Goal: Information Seeking & Learning: Learn about a topic

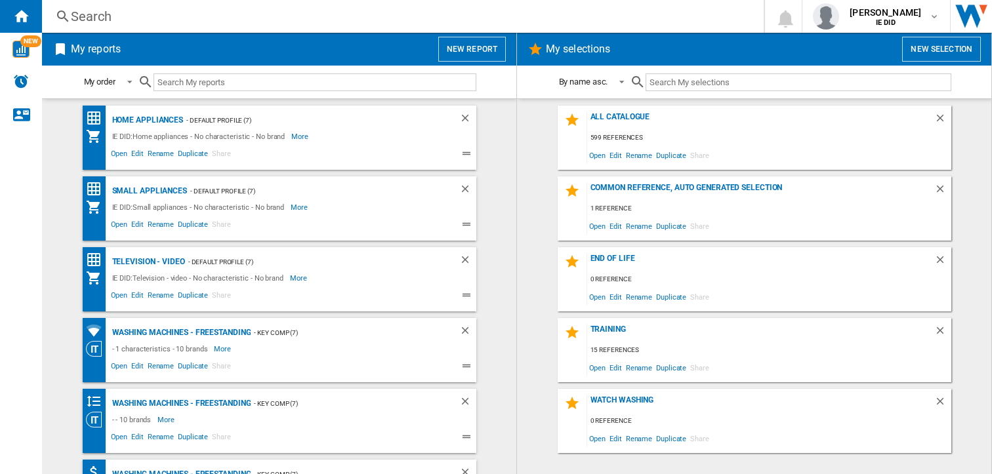
click at [192, 13] on div "Search" at bounding box center [400, 16] width 659 height 18
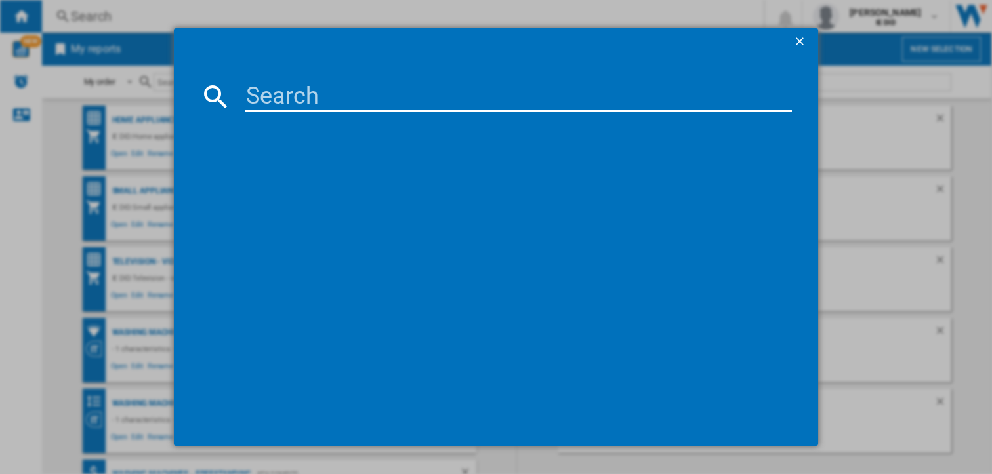
click at [251, 99] on input at bounding box center [519, 96] width 548 height 31
type input "XR1750"
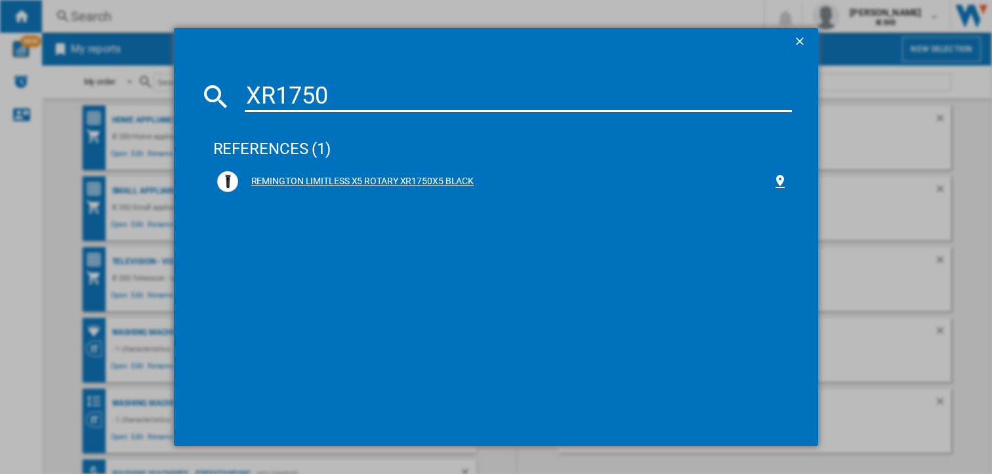
click at [422, 176] on div "REMINGTON LIMITLESS X5 ROTARY XR1750X5 BLACK" at bounding box center [505, 181] width 535 height 13
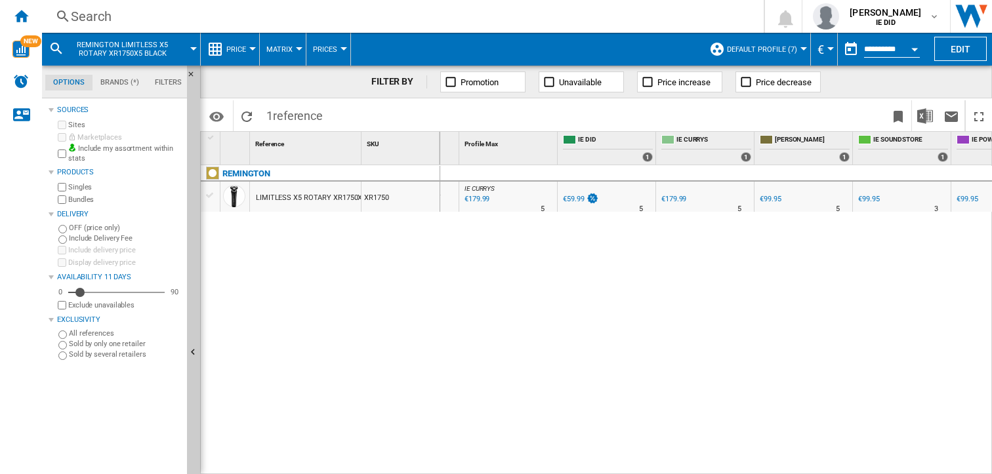
scroll to position [0, 268]
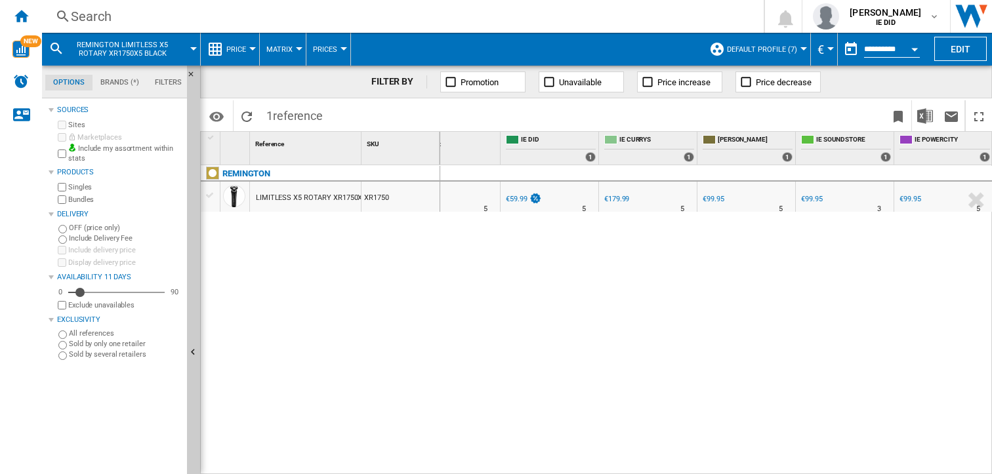
click at [251, 55] on button "Price" at bounding box center [239, 49] width 26 height 33
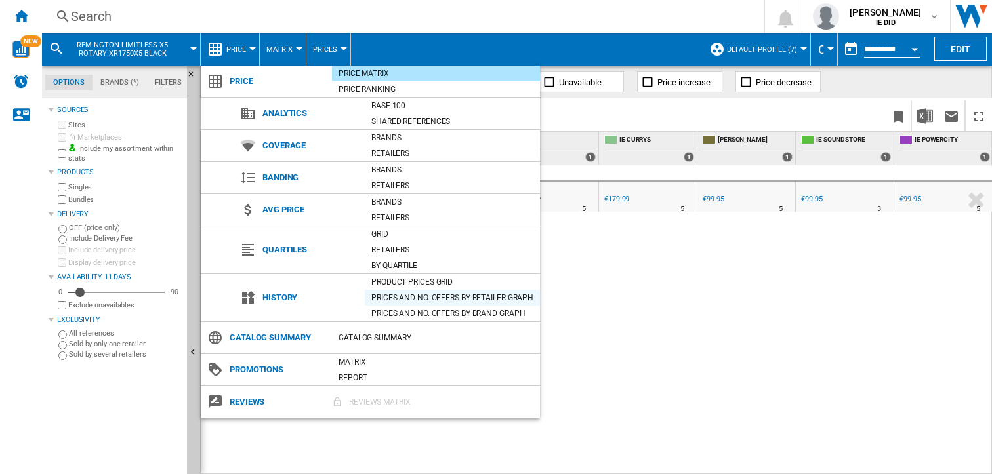
click at [453, 298] on div "Prices and No. offers by retailer graph" at bounding box center [452, 297] width 175 height 13
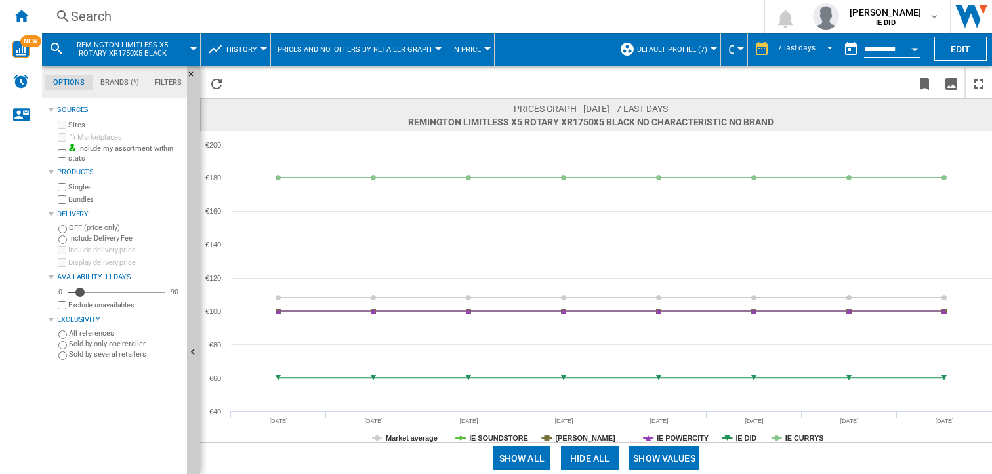
click at [919, 48] on button "Open calendar" at bounding box center [915, 47] width 24 height 24
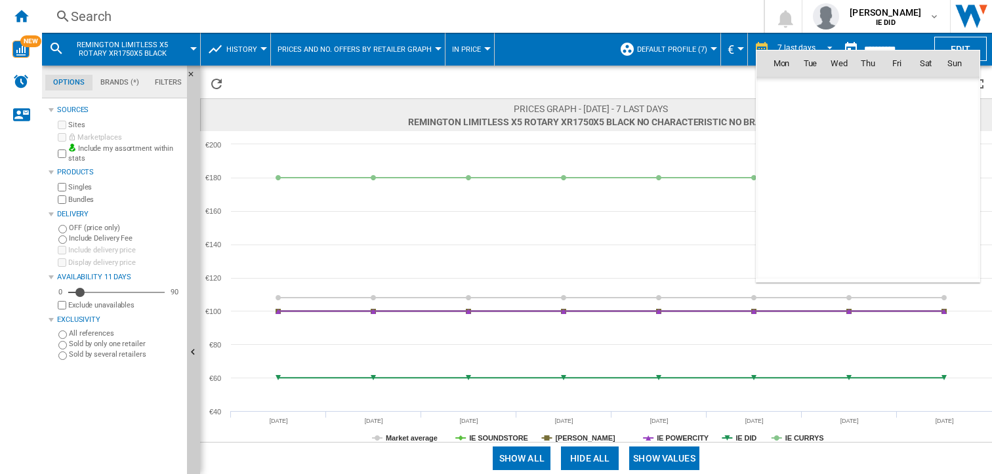
scroll to position [6258, 0]
click at [811, 41] on div at bounding box center [496, 237] width 992 height 474
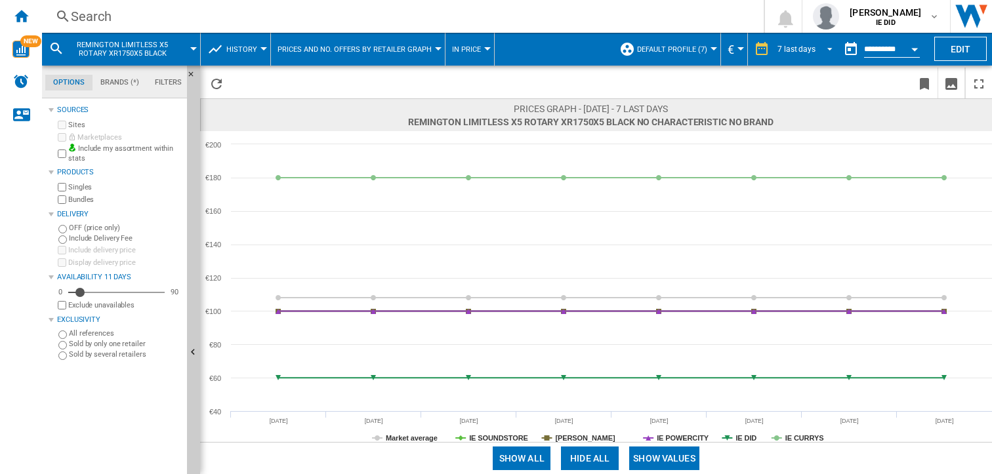
click at [825, 47] on span "REPORTS.WIZARD.STEPS.REPORT.STEPS.REPORT_OPTIONS.PERIOD: 7 last days" at bounding box center [826, 48] width 16 height 12
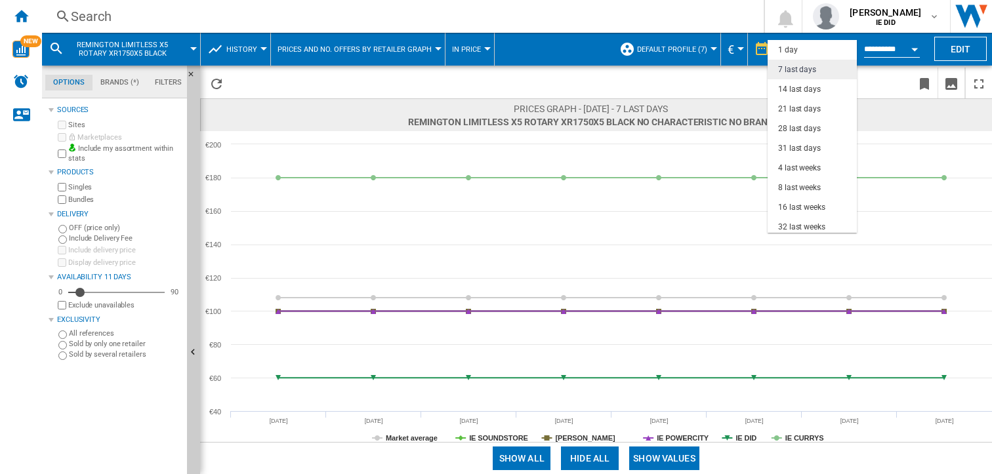
scroll to position [20, 0]
click at [803, 127] on div "31 last days" at bounding box center [799, 128] width 43 height 11
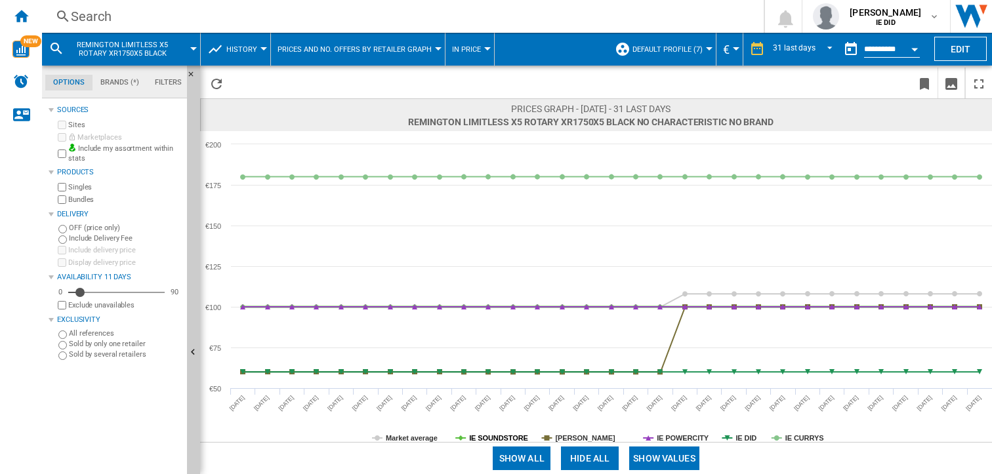
click at [483, 436] on tspan "IE SOUNDSTORE" at bounding box center [498, 438] width 59 height 8
click at [826, 47] on span "REPORTS.WIZARD.STEPS.REPORT.STEPS.REPORT_OPTIONS.PERIOD: 31 last days" at bounding box center [826, 48] width 16 height 12
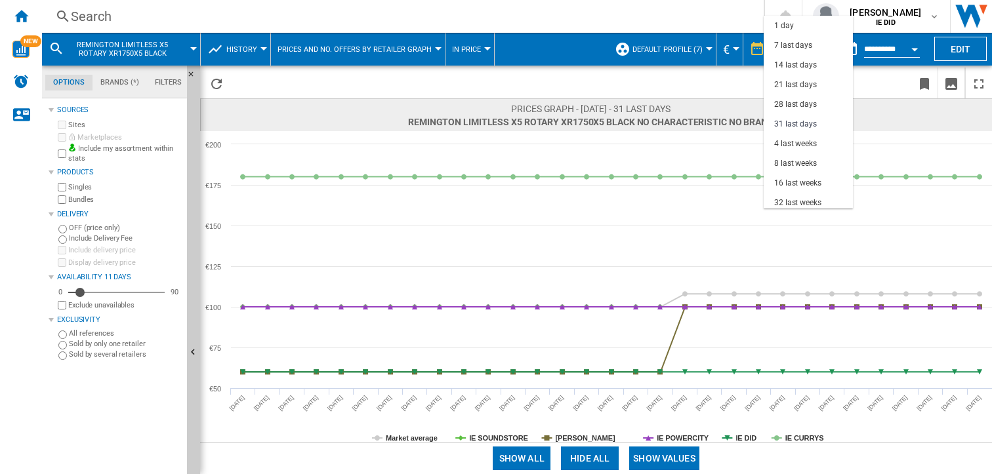
scroll to position [75, 0]
click at [808, 148] on div "3 last months" at bounding box center [798, 147] width 49 height 11
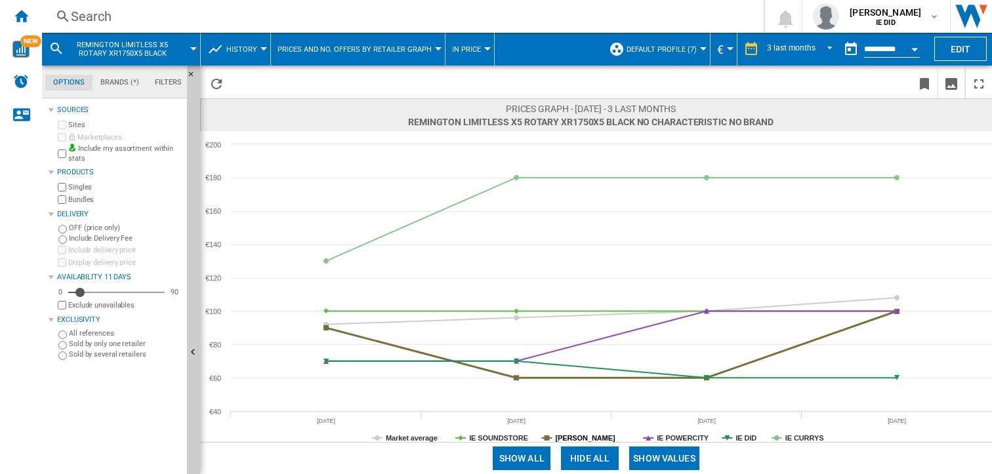
click at [601, 438] on tspan "[PERSON_NAME]" at bounding box center [585, 438] width 60 height 8
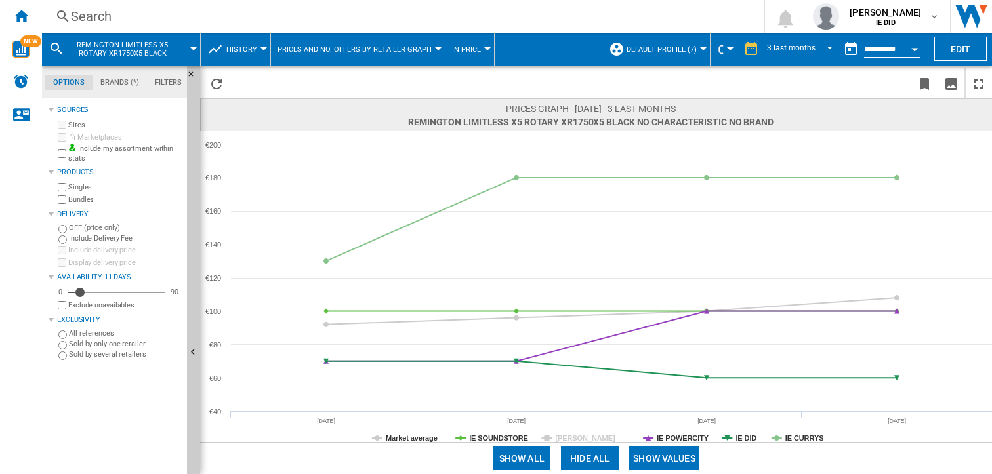
click at [601, 438] on tspan "[PERSON_NAME]" at bounding box center [585, 438] width 60 height 8
